Goal: Task Accomplishment & Management: Complete application form

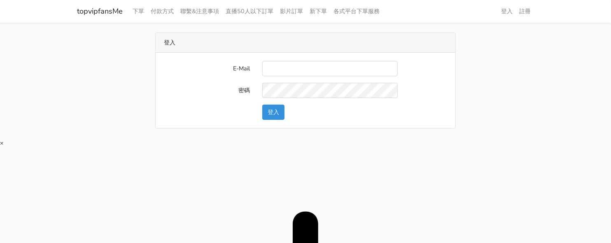
type input "twtop123@uahoo.com.tw"
click at [267, 111] on button "登入" at bounding box center [273, 112] width 22 height 15
